Goal: Find specific page/section: Find specific page/section

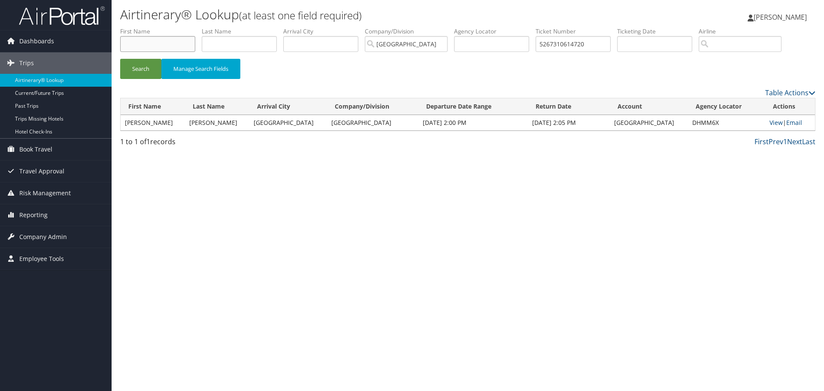
click at [159, 41] on input "text" at bounding box center [157, 44] width 75 height 16
paste input "Schoeppner"
type input "Schoeppner"
click at [561, 42] on input "5267310614720" at bounding box center [573, 44] width 75 height 16
click at [560, 42] on input "5267310614720" at bounding box center [573, 44] width 75 height 16
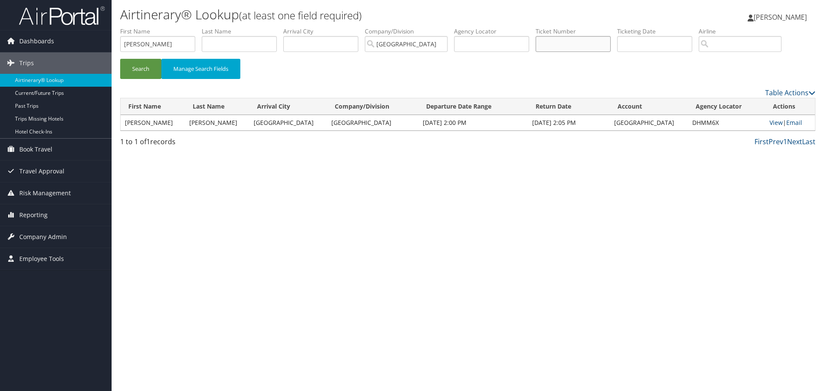
click at [120, 59] on button "Search" at bounding box center [140, 69] width 41 height 20
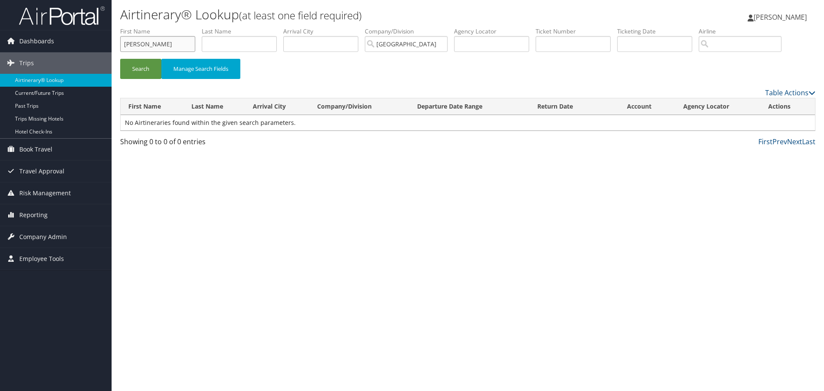
click at [143, 46] on input "Schoeppner" at bounding box center [157, 44] width 75 height 16
click at [245, 45] on input "text" at bounding box center [239, 44] width 75 height 16
paste input "Schoeppner"
type input "Schoeppner"
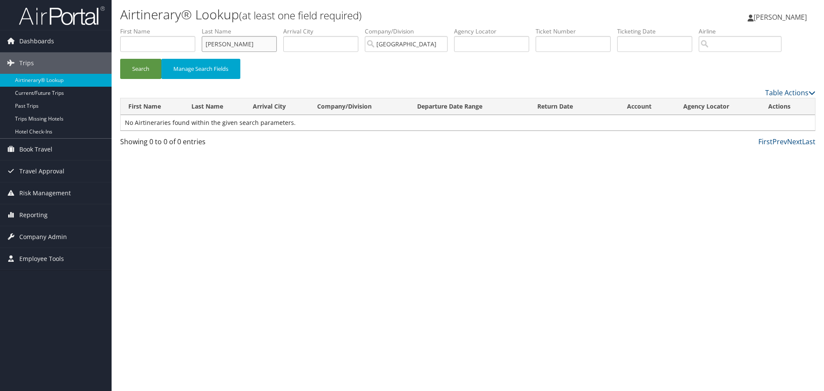
click at [120, 59] on button "Search" at bounding box center [140, 69] width 41 height 20
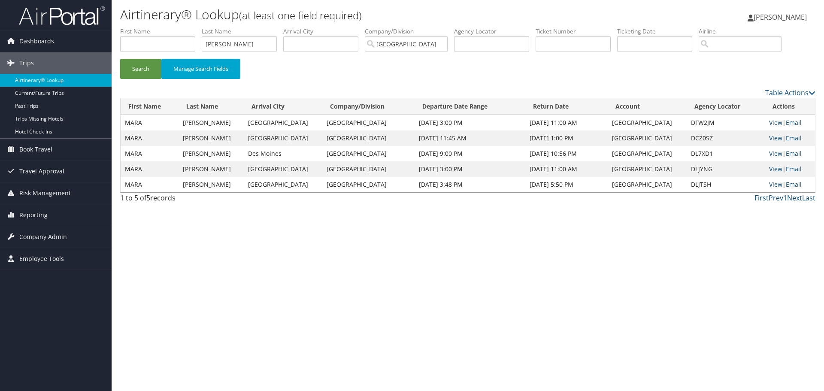
click at [775, 121] on link "View" at bounding box center [775, 123] width 13 height 8
click at [770, 137] on link "View" at bounding box center [775, 138] width 13 height 8
click at [769, 152] on link "View" at bounding box center [775, 153] width 13 height 8
click at [772, 122] on link "View" at bounding box center [775, 123] width 13 height 8
click at [769, 181] on link "View" at bounding box center [775, 184] width 13 height 8
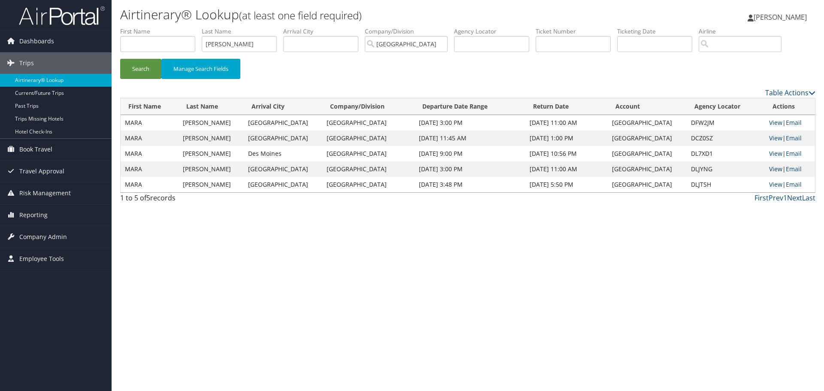
click at [769, 168] on link "View" at bounding box center [775, 169] width 13 height 8
click at [224, 46] on input "Schoeppner" at bounding box center [239, 44] width 75 height 16
click at [610, 46] on input "text" at bounding box center [573, 44] width 75 height 16
paste input "0067309179181"
click at [120, 59] on button "Search" at bounding box center [140, 69] width 41 height 20
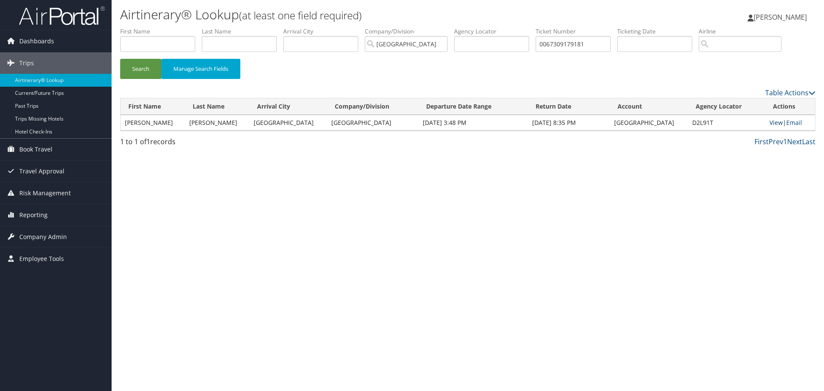
click at [771, 123] on link "View" at bounding box center [776, 123] width 13 height 8
click at [552, 36] on li "Ticket Number 0067309179181" at bounding box center [577, 42] width 82 height 31
click at [559, 45] on input "0067309179181" at bounding box center [573, 44] width 75 height 16
drag, startPoint x: 559, startPoint y: 45, endPoint x: 567, endPoint y: 44, distance: 8.7
click at [560, 45] on input "0067309179181" at bounding box center [573, 44] width 75 height 16
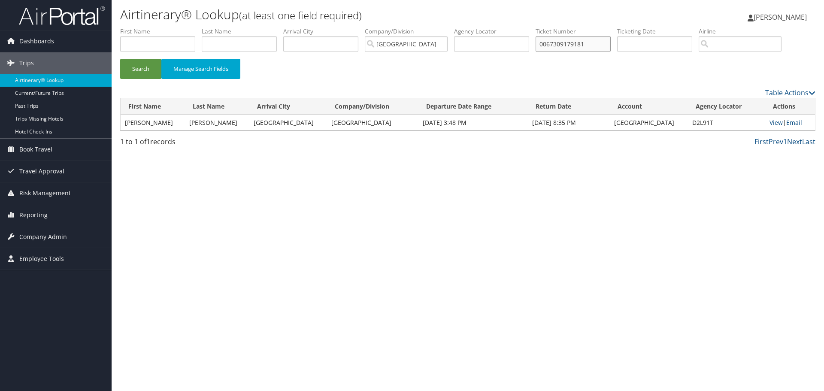
paste input "10614635"
click at [120, 59] on button "Search" at bounding box center [140, 69] width 41 height 20
click at [769, 123] on link "View" at bounding box center [775, 123] width 13 height 8
click at [569, 42] on input "0067310614635" at bounding box center [573, 44] width 75 height 16
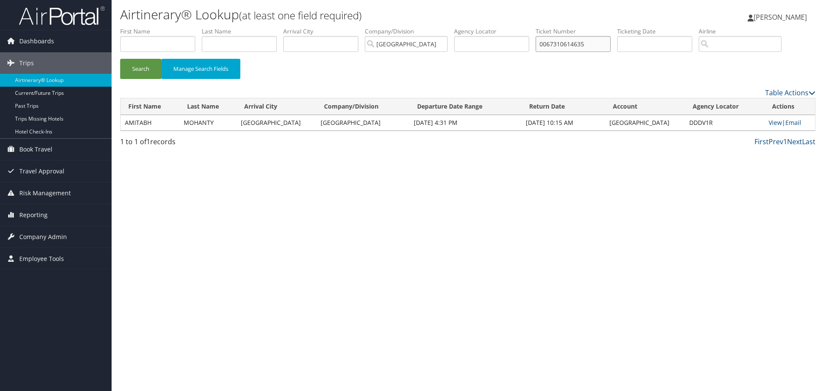
paste input "167311471042"
type input "0167311471042"
click at [120, 59] on button "Search" at bounding box center [140, 69] width 41 height 20
click at [773, 124] on link "View" at bounding box center [774, 123] width 13 height 8
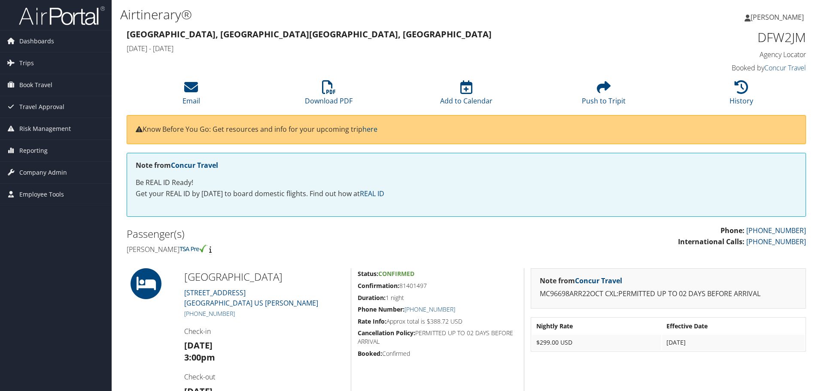
scroll to position [84, 0]
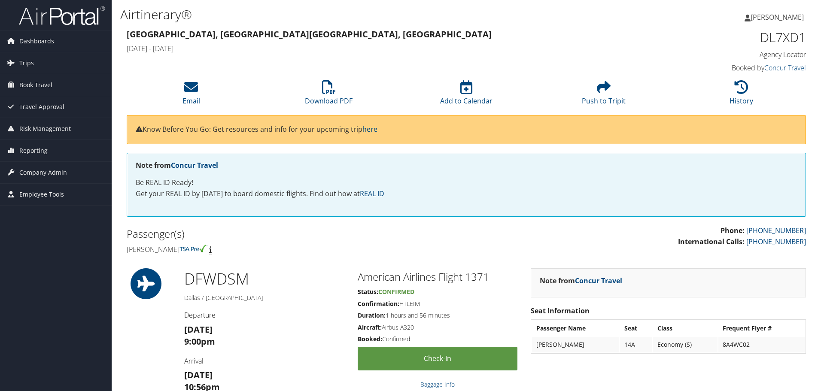
scroll to position [67, 0]
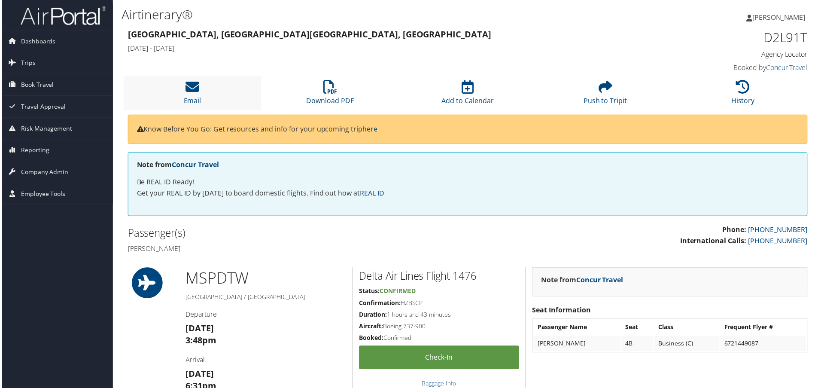
click at [205, 90] on li "Email" at bounding box center [191, 93] width 138 height 35
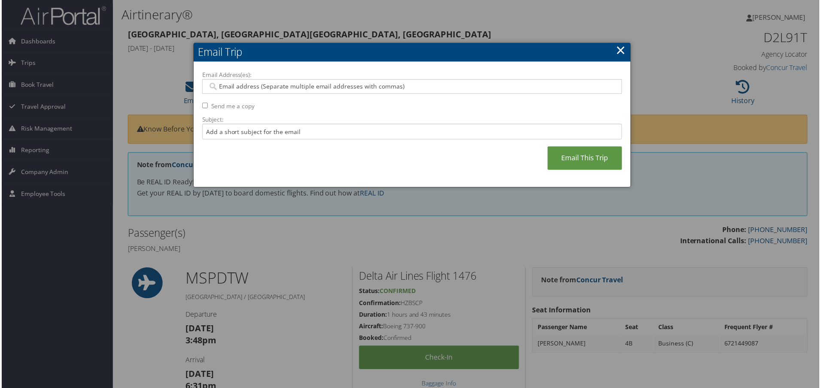
click at [310, 86] on input "Email Address(es):" at bounding box center [412, 86] width 410 height 9
type input "r"
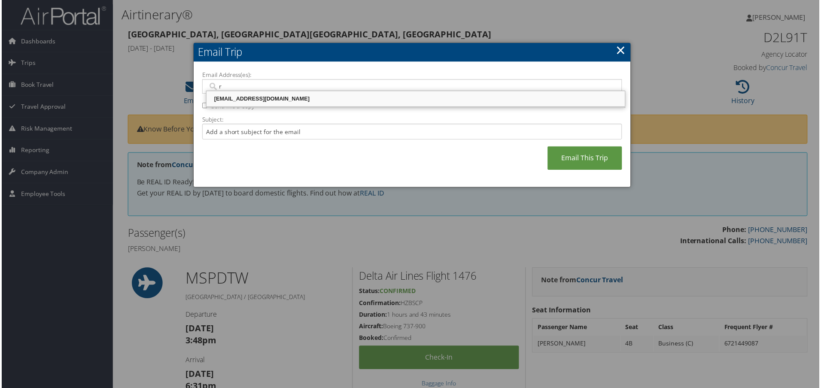
drag, startPoint x: 252, startPoint y: 94, endPoint x: 231, endPoint y: 110, distance: 27.0
click at [252, 94] on div "[EMAIL_ADDRESS][DOMAIN_NAME]" at bounding box center [416, 99] width 418 height 13
type input "[EMAIL_ADDRESS][DOMAIN_NAME]"
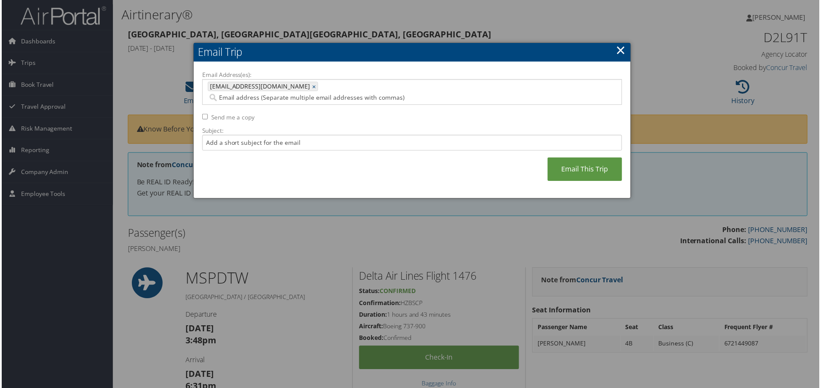
click at [231, 113] on label "Send me a copy" at bounding box center [232, 117] width 44 height 9
click at [207, 114] on input "Send me a copy" at bounding box center [204, 117] width 6 height 6
checkbox input "true"
drag, startPoint x: 586, startPoint y: 163, endPoint x: 569, endPoint y: 168, distance: 17.2
click at [584, 163] on link "Email This Trip" at bounding box center [585, 170] width 75 height 24
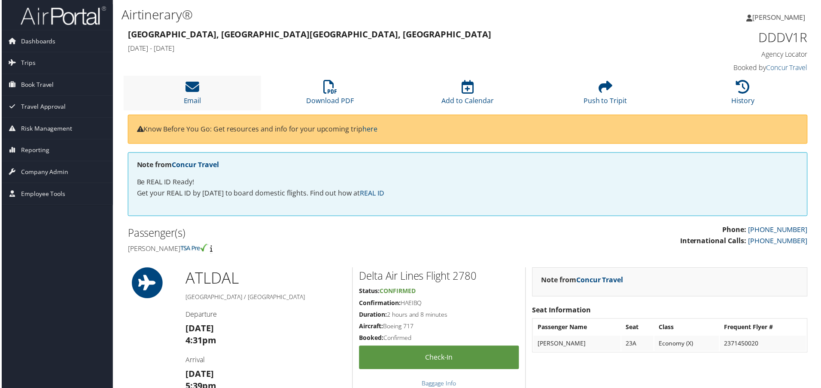
click at [201, 91] on li "Email" at bounding box center [191, 93] width 138 height 35
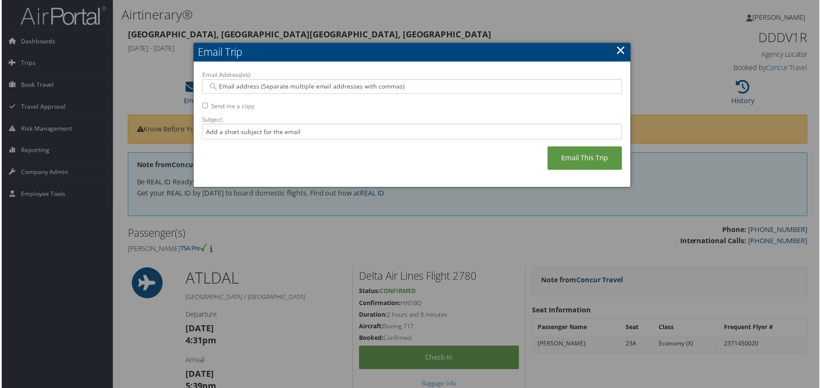
click at [244, 89] on input "Email Address(es):" at bounding box center [412, 86] width 410 height 9
type input "r"
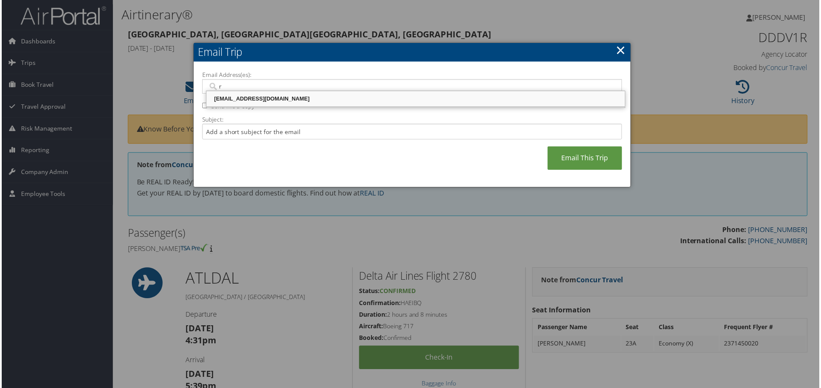
click at [258, 100] on div "[EMAIL_ADDRESS][DOMAIN_NAME]" at bounding box center [416, 99] width 418 height 9
type input "[EMAIL_ADDRESS][DOMAIN_NAME]"
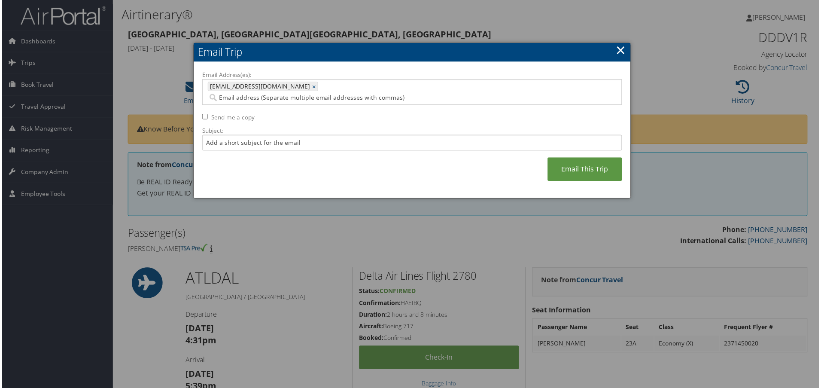
click at [239, 113] on label "Send me a copy" at bounding box center [232, 117] width 44 height 9
click at [207, 114] on input "Send me a copy" at bounding box center [204, 117] width 6 height 6
checkbox input "true"
click at [563, 160] on link "Email This Trip" at bounding box center [585, 170] width 75 height 24
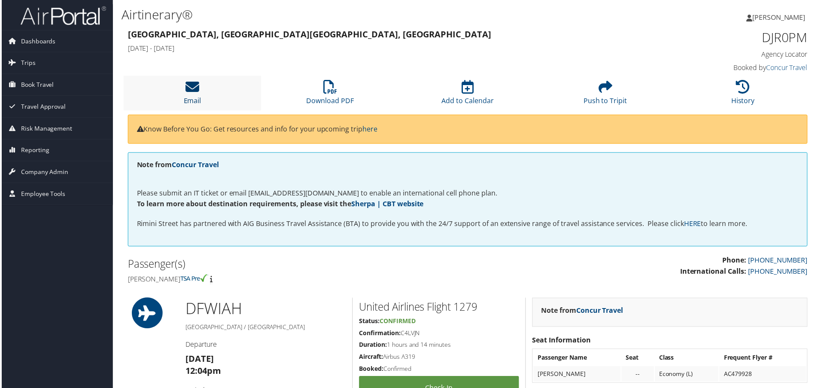
click at [195, 88] on icon at bounding box center [192, 87] width 14 height 14
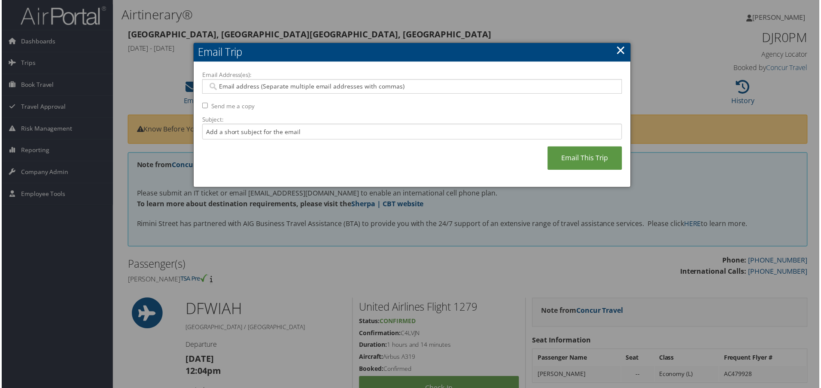
click at [258, 88] on input "Email Address(es):" at bounding box center [412, 86] width 410 height 9
type input "r"
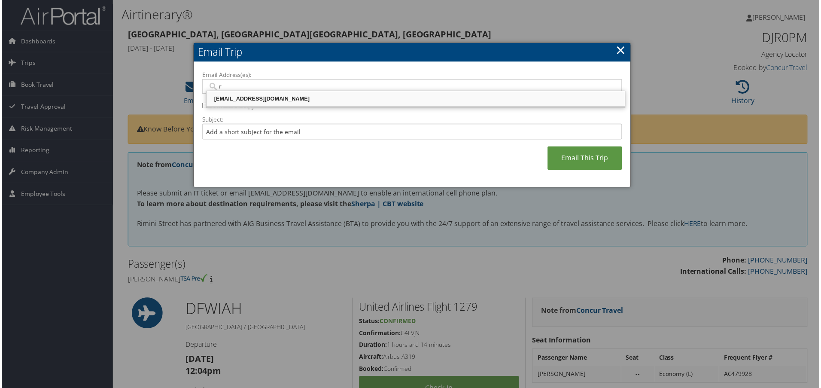
click at [236, 98] on div "[EMAIL_ADDRESS][DOMAIN_NAME]" at bounding box center [416, 99] width 418 height 9
type input "[EMAIL_ADDRESS][DOMAIN_NAME]"
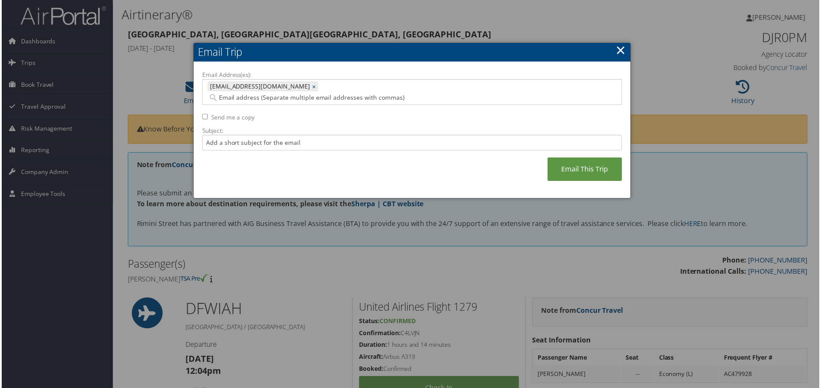
click at [229, 113] on label "Send me a copy" at bounding box center [232, 117] width 44 height 9
click at [207, 114] on input "Send me a copy" at bounding box center [204, 117] width 6 height 6
checkbox input "true"
drag, startPoint x: 556, startPoint y: 158, endPoint x: 547, endPoint y: 160, distance: 8.8
click at [553, 158] on link "Email This Trip" at bounding box center [585, 170] width 75 height 24
